Goal: Task Accomplishment & Management: Manage account settings

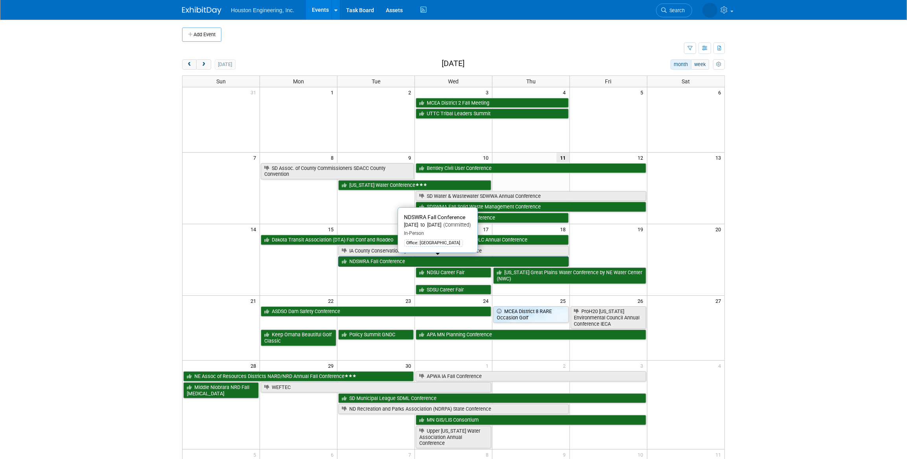
click at [380, 261] on link "NDSWRA Fall Conference" at bounding box center [453, 261] width 230 height 10
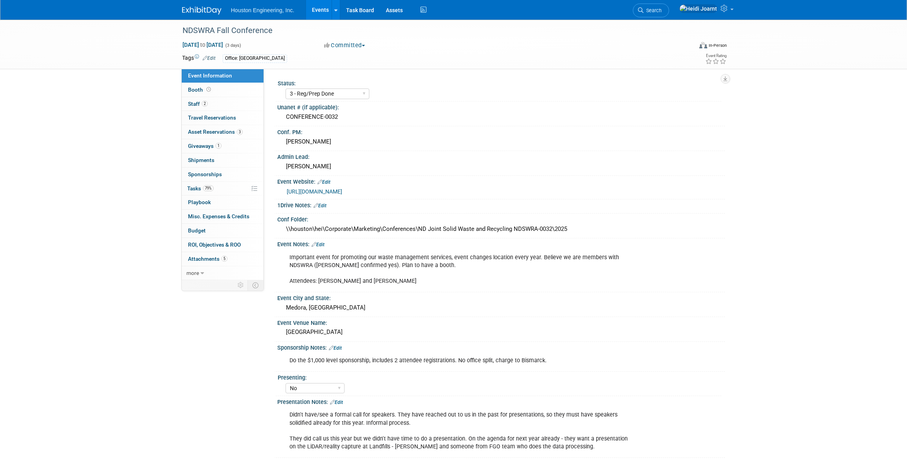
select select "3 - Reg/Prep Done"
select select "No"
select select "Mun. Infrastructure"
click at [344, 118] on div "CONFERENCE-0032" at bounding box center [501, 117] width 436 height 12
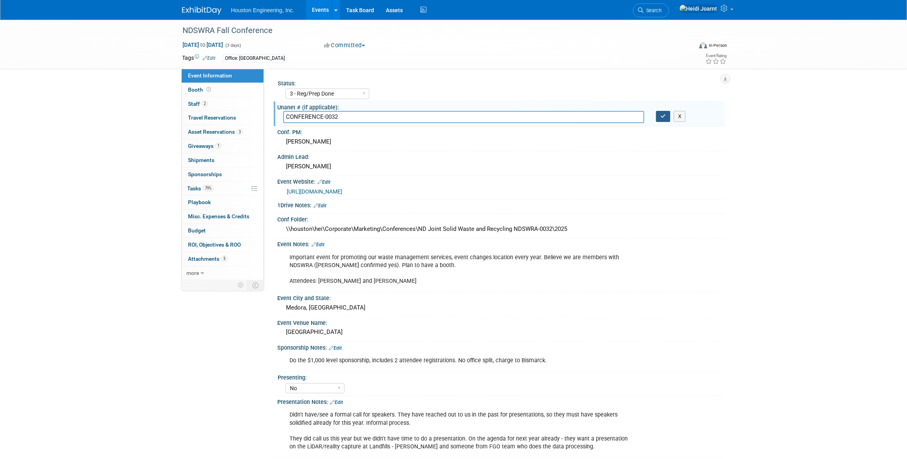
click at [661, 120] on button "button" at bounding box center [663, 116] width 14 height 11
